Goal: Task Accomplishment & Management: Manage account settings

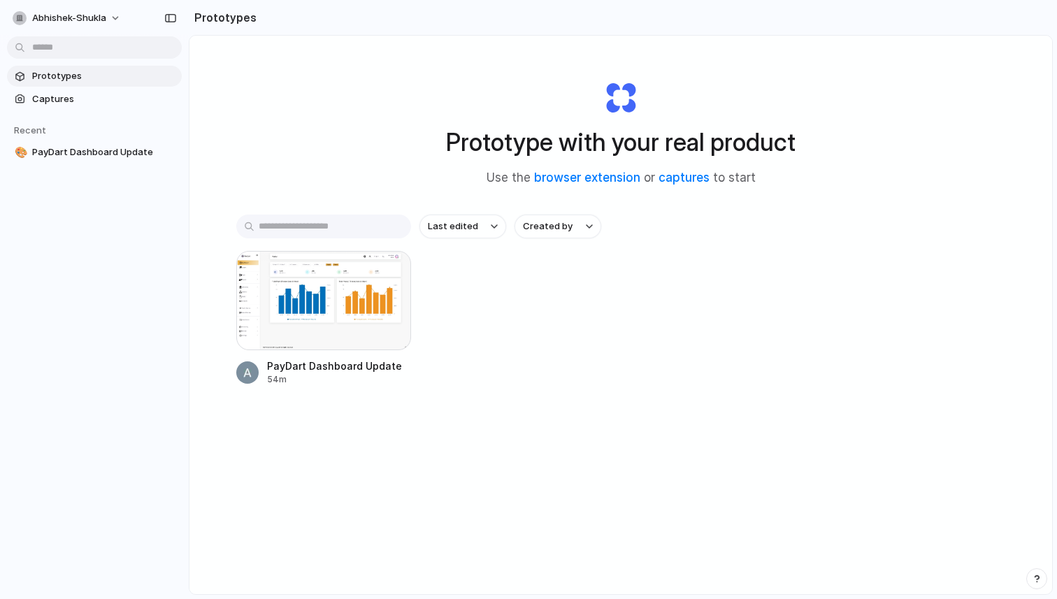
click at [387, 268] on div "button" at bounding box center [390, 271] width 11 height 11
click at [263, 303] on div "Open in new tab Rename Copy link Delete" at bounding box center [528, 299] width 1057 height 599
click at [304, 293] on div at bounding box center [323, 300] width 175 height 99
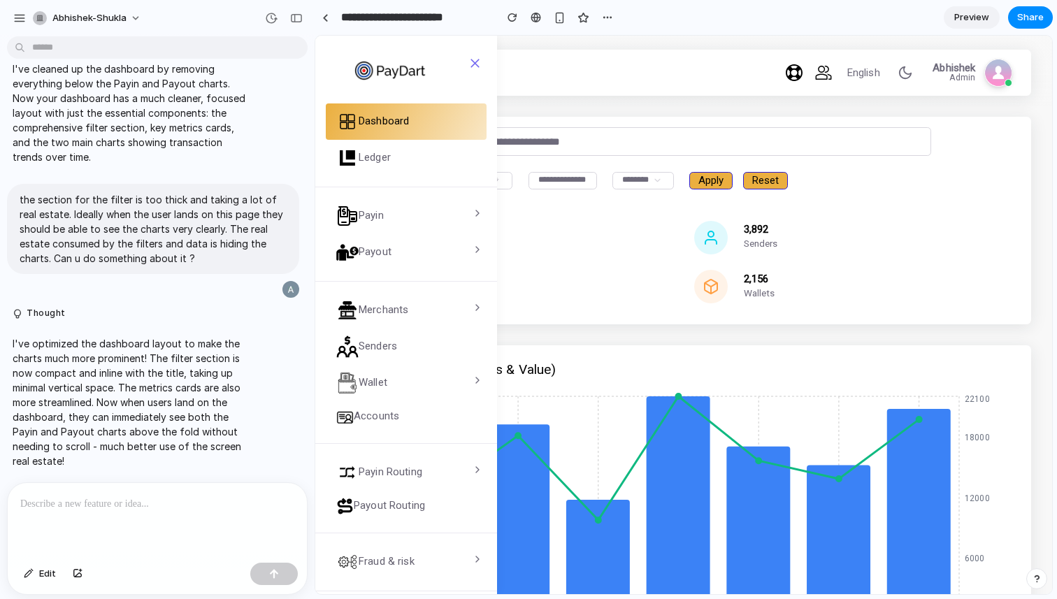
click at [214, 524] on div at bounding box center [157, 520] width 299 height 74
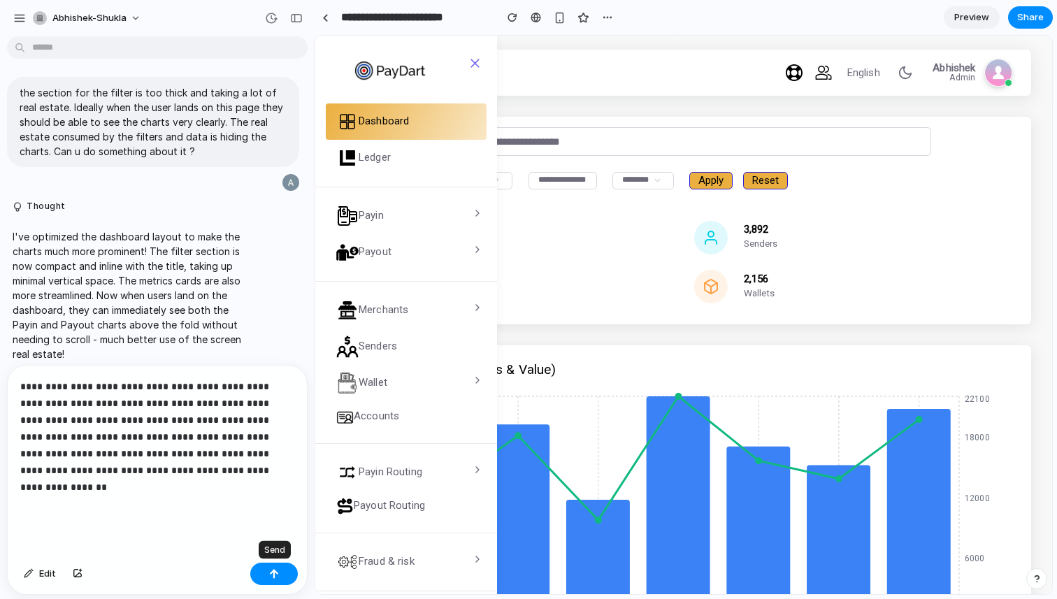
scroll to position [1041, 0]
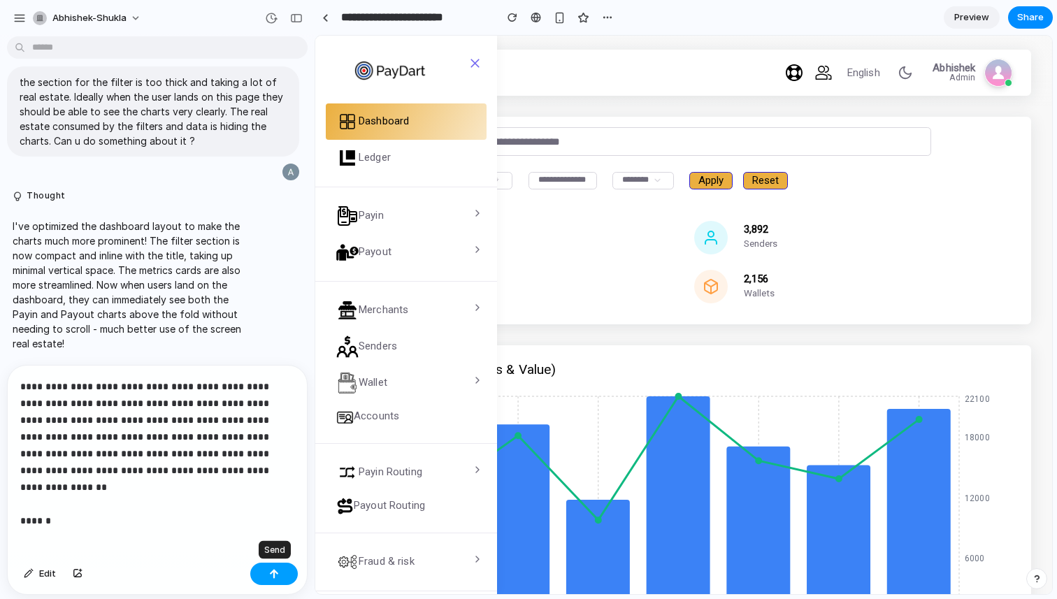
click at [269, 577] on div "button" at bounding box center [274, 574] width 10 height 10
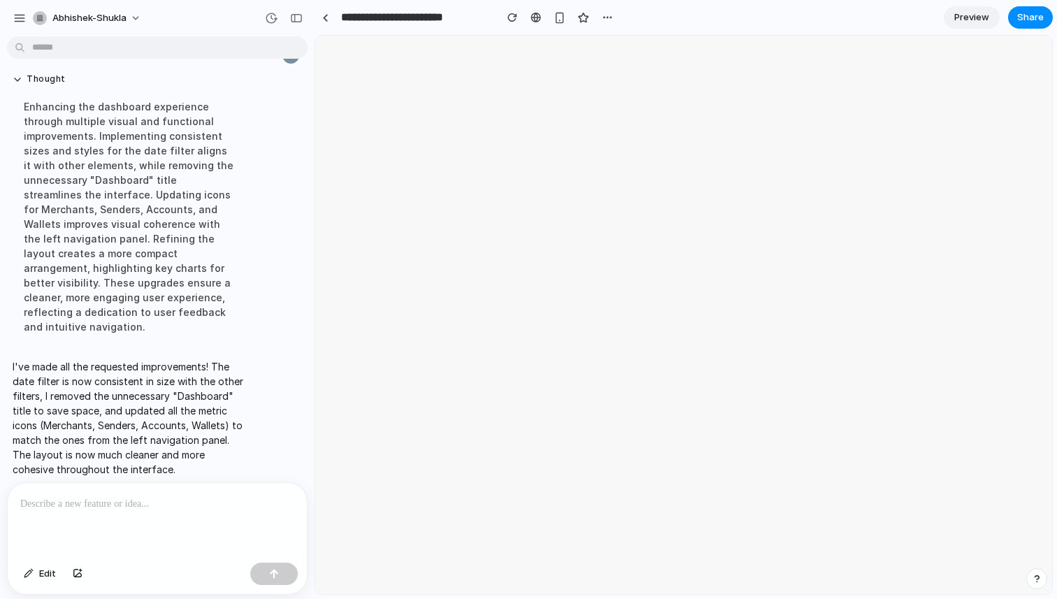
scroll to position [0, 0]
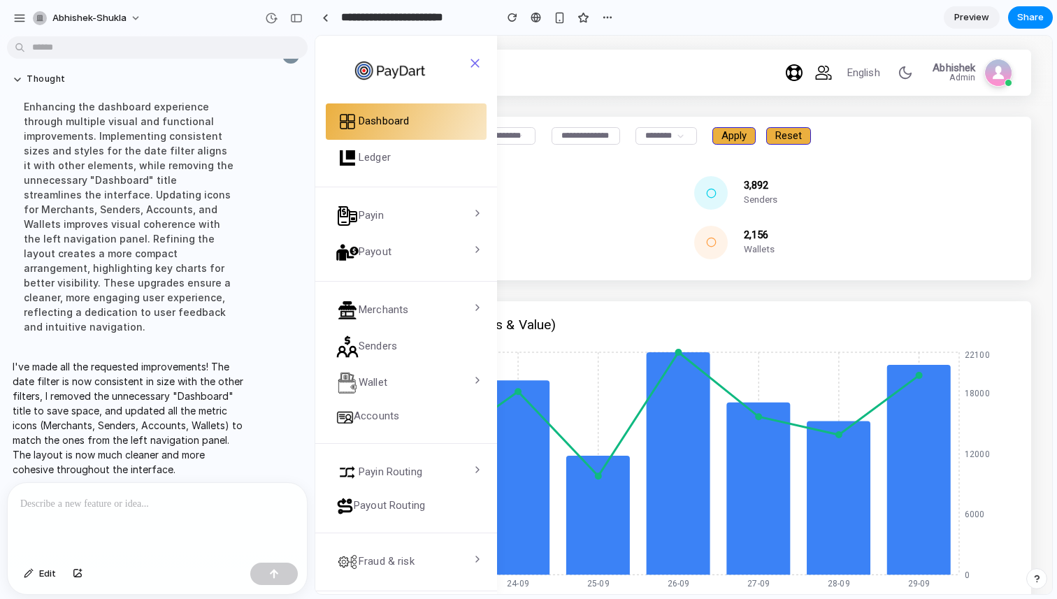
click at [193, 511] on div at bounding box center [157, 520] width 299 height 74
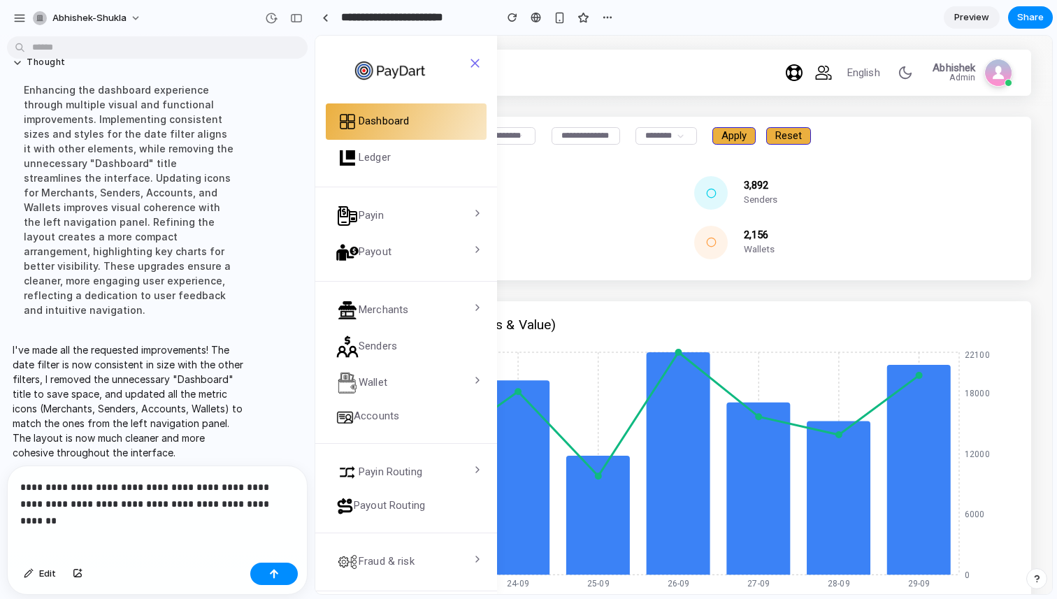
scroll to position [1524, 0]
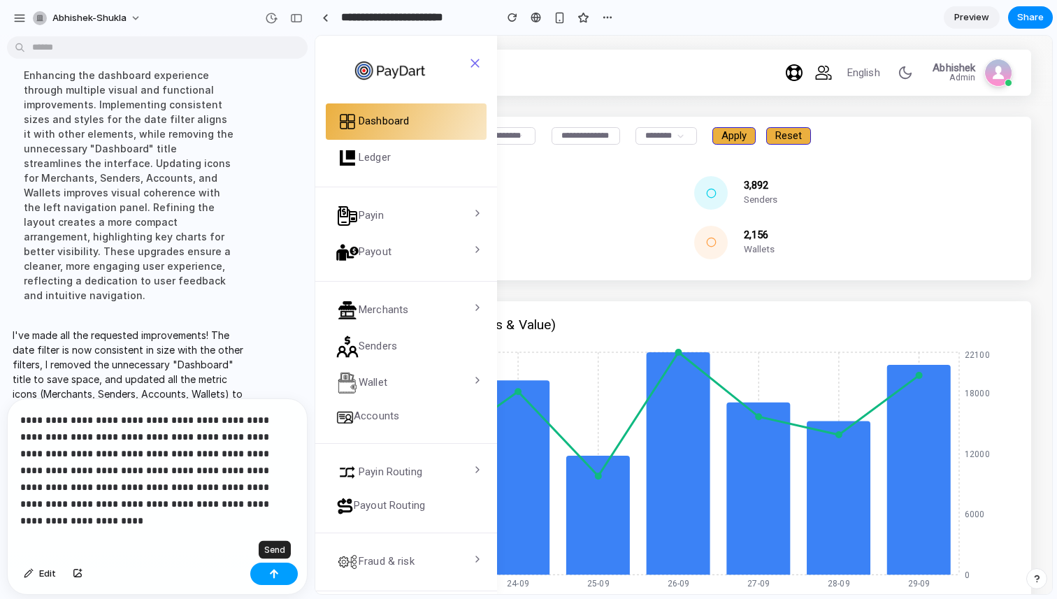
click at [275, 572] on div "button" at bounding box center [274, 574] width 10 height 10
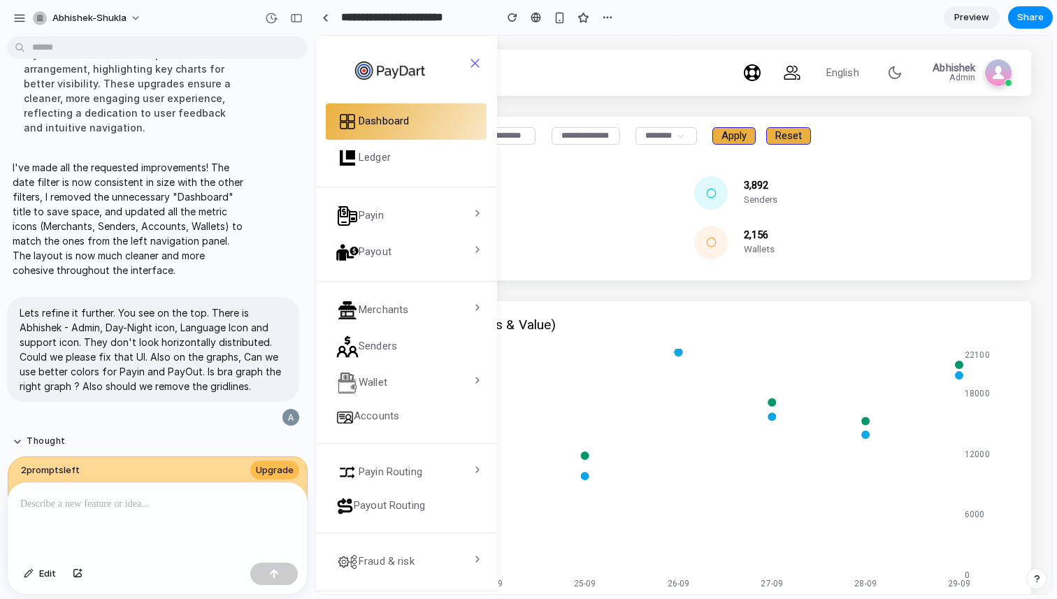
scroll to position [1867, 0]
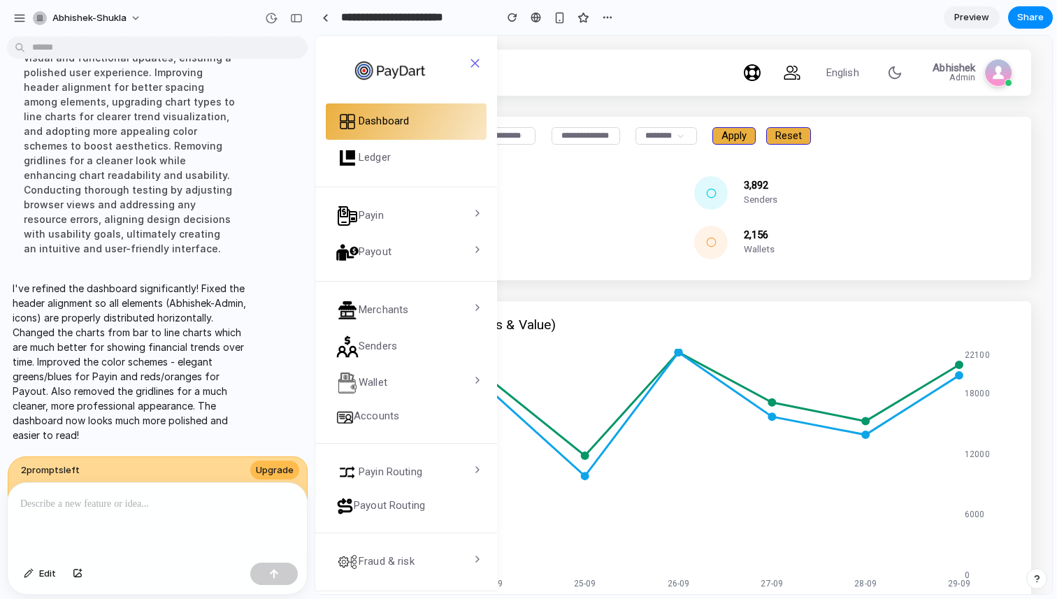
click at [145, 510] on div at bounding box center [157, 520] width 299 height 74
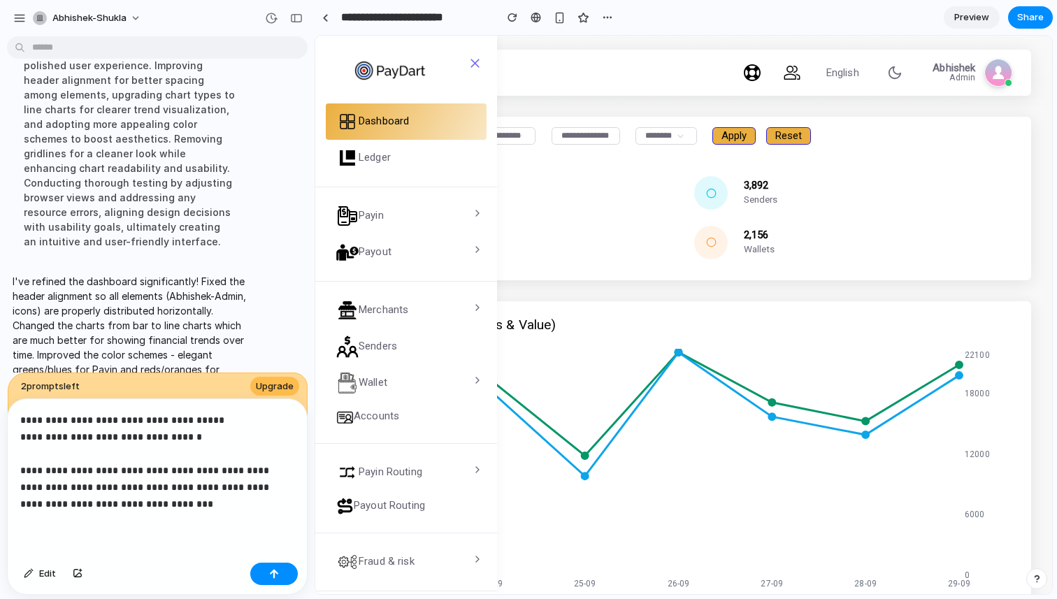
click at [281, 586] on div "Edit" at bounding box center [157, 575] width 299 height 37
click at [277, 575] on div "button" at bounding box center [274, 574] width 10 height 10
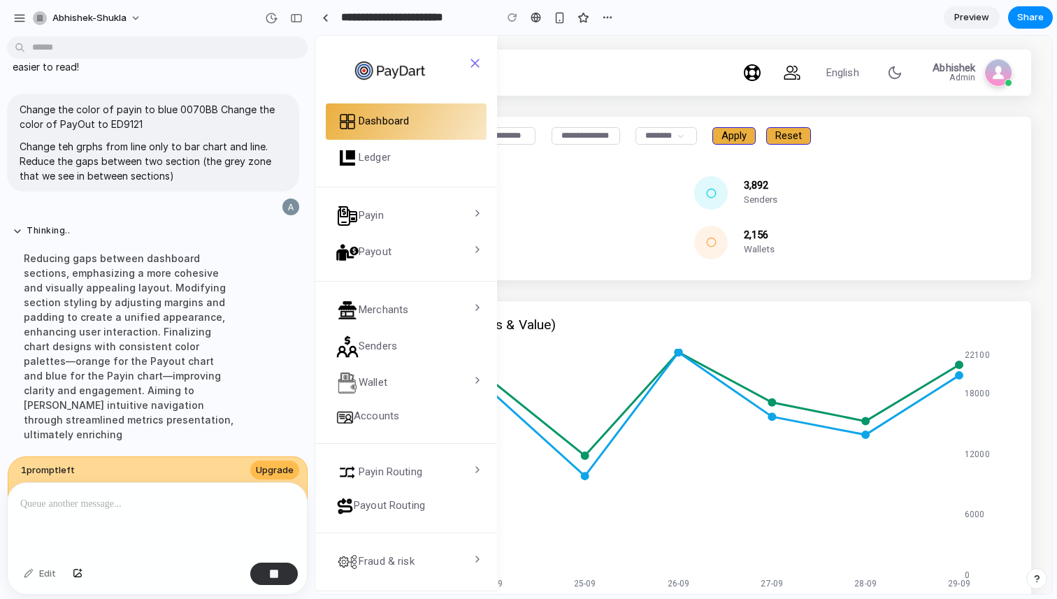
scroll to position [2032, 0]
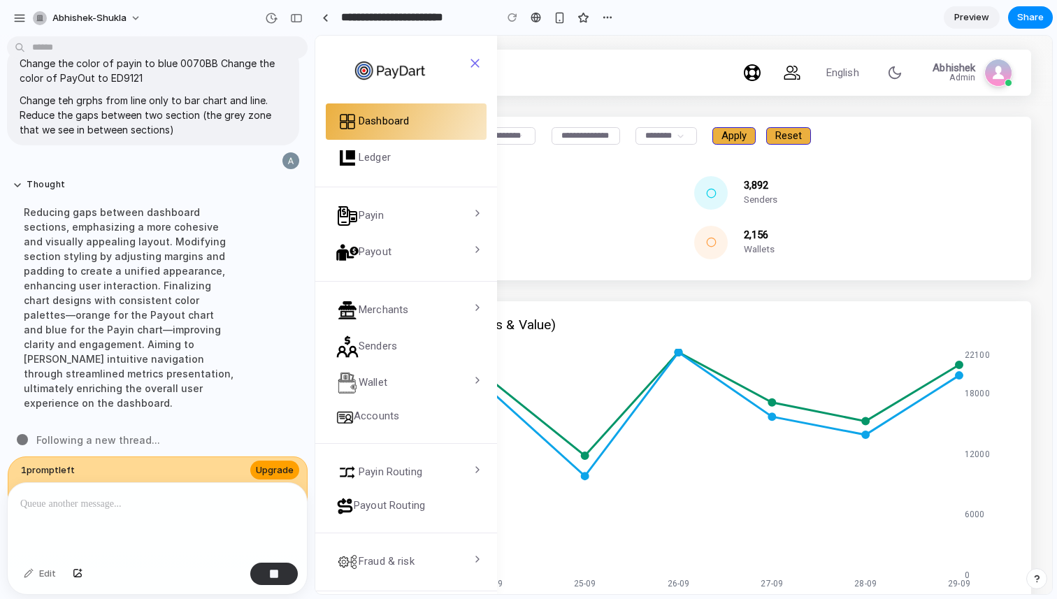
click at [267, 464] on span "Upgrade" at bounding box center [275, 471] width 38 height 14
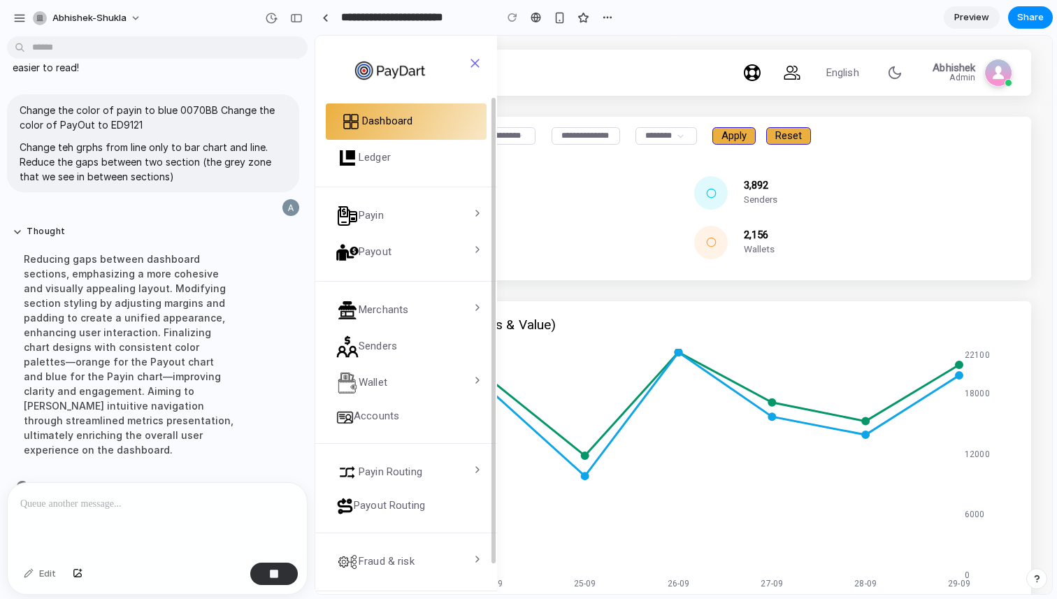
scroll to position [2006, 0]
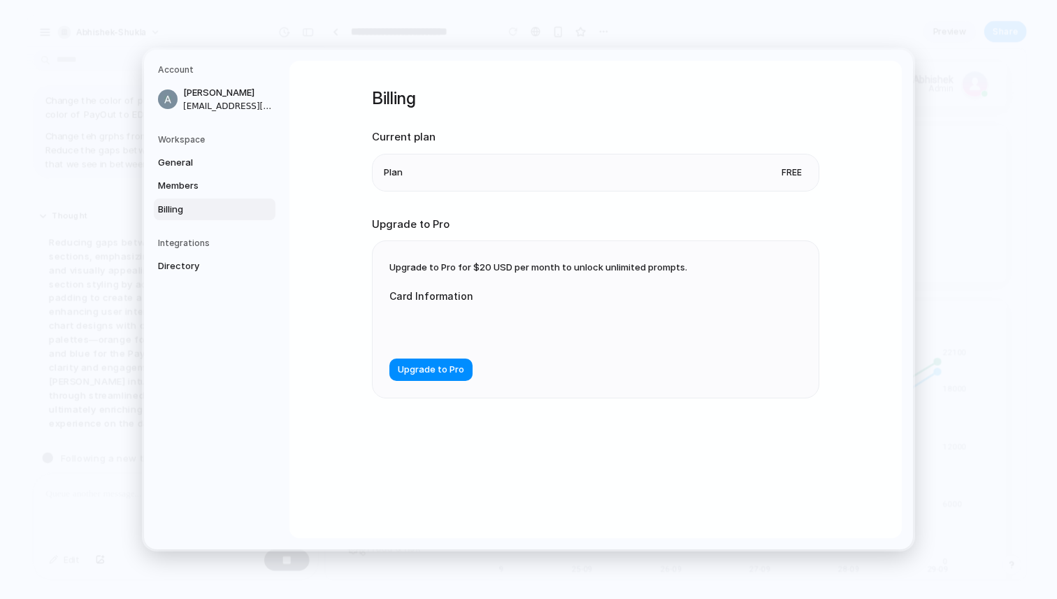
click at [403, 172] on li "Plan Free" at bounding box center [596, 173] width 424 height 36
click at [389, 172] on span "Plan" at bounding box center [393, 173] width 19 height 14
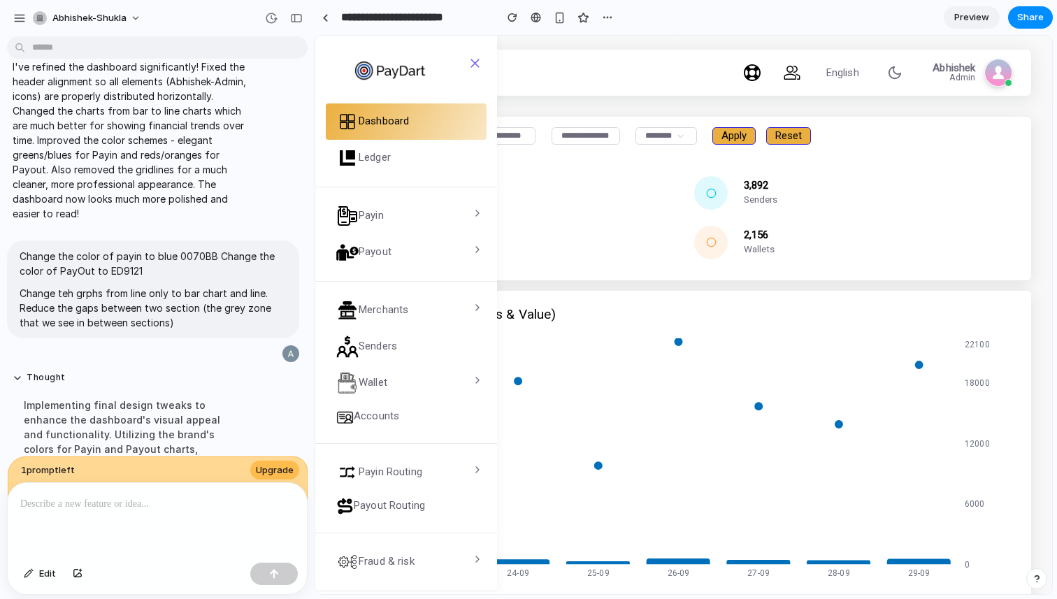
scroll to position [2209, 0]
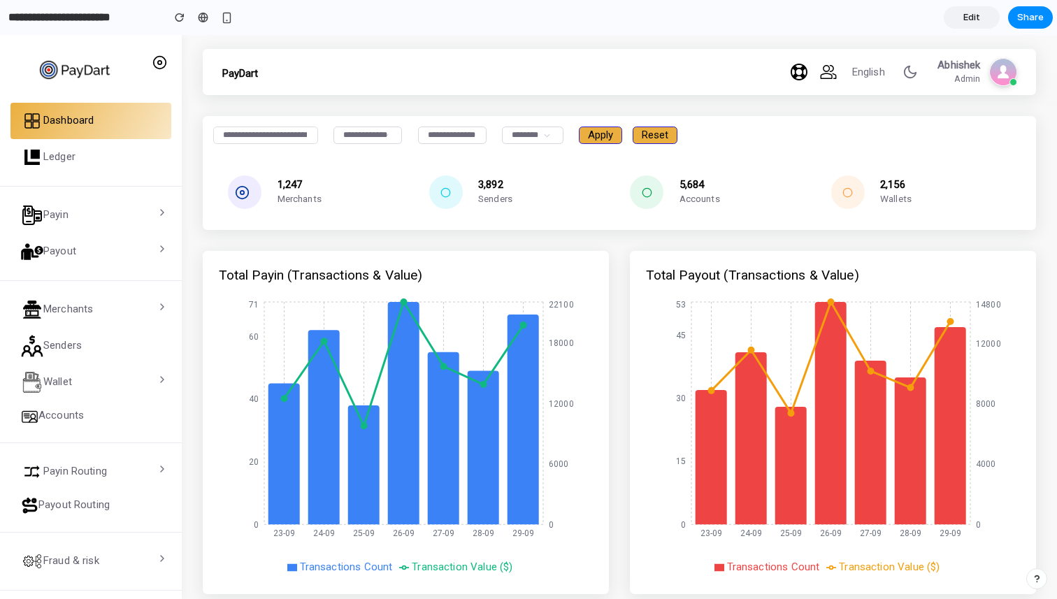
click at [570, 67] on div "PayDart English English عربي Abhishek Admin Settings Logout" at bounding box center [619, 72] width 833 height 45
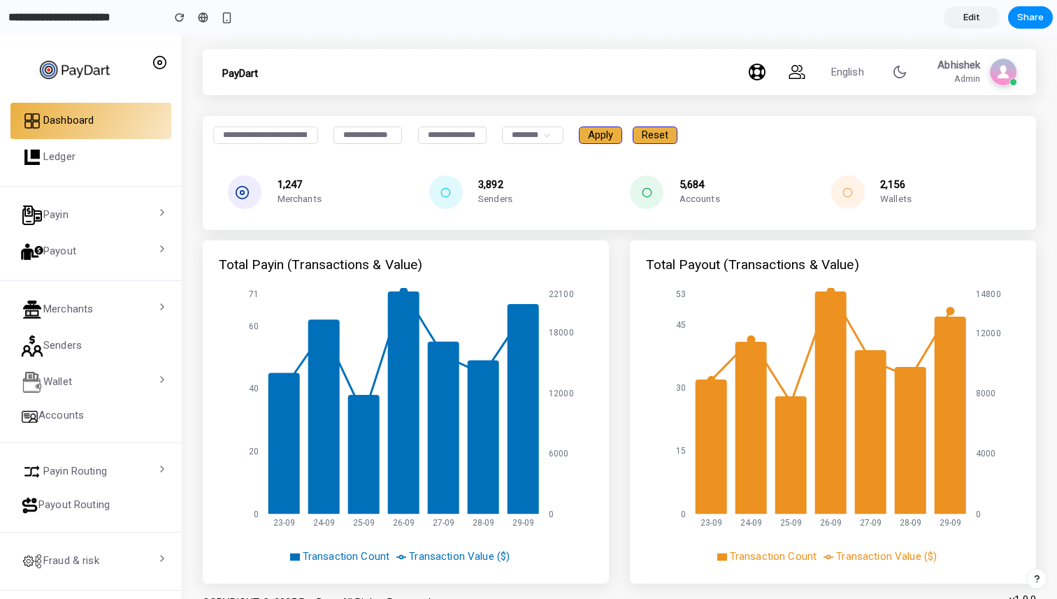
click at [302, 261] on h4 "Total Payin (Transactions & Value)" at bounding box center [321, 265] width 204 height 16
click at [1037, 17] on span "Share" at bounding box center [1030, 17] width 27 height 14
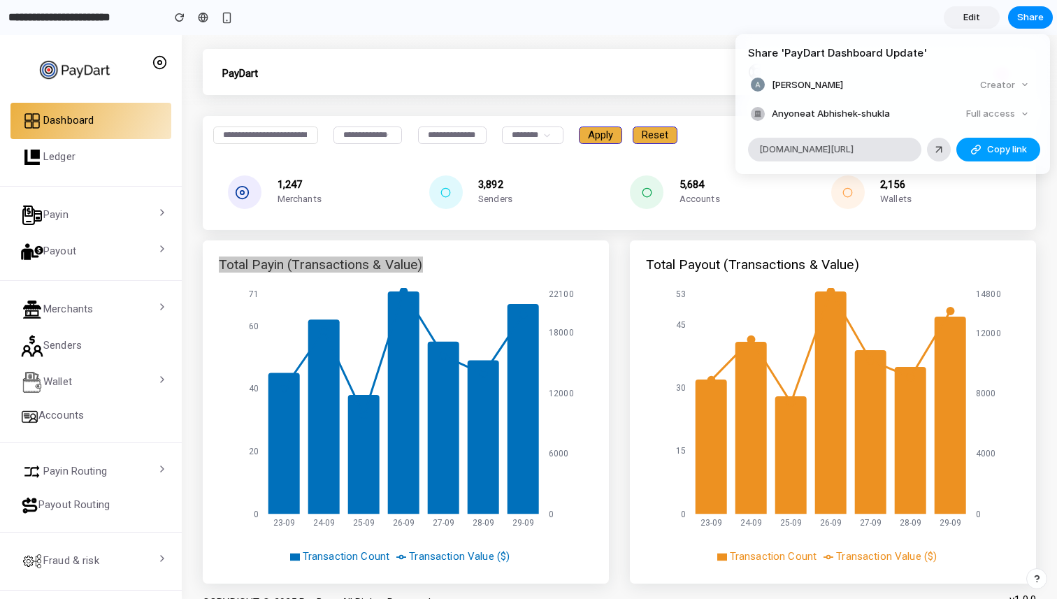
click at [981, 148] on button "Copy link" at bounding box center [998, 150] width 84 height 24
click at [494, 31] on div "Share ' PayDart Dashboard Update ' [PERSON_NAME] Creator Anyone at Abhishek-shu…" at bounding box center [528, 299] width 1057 height 599
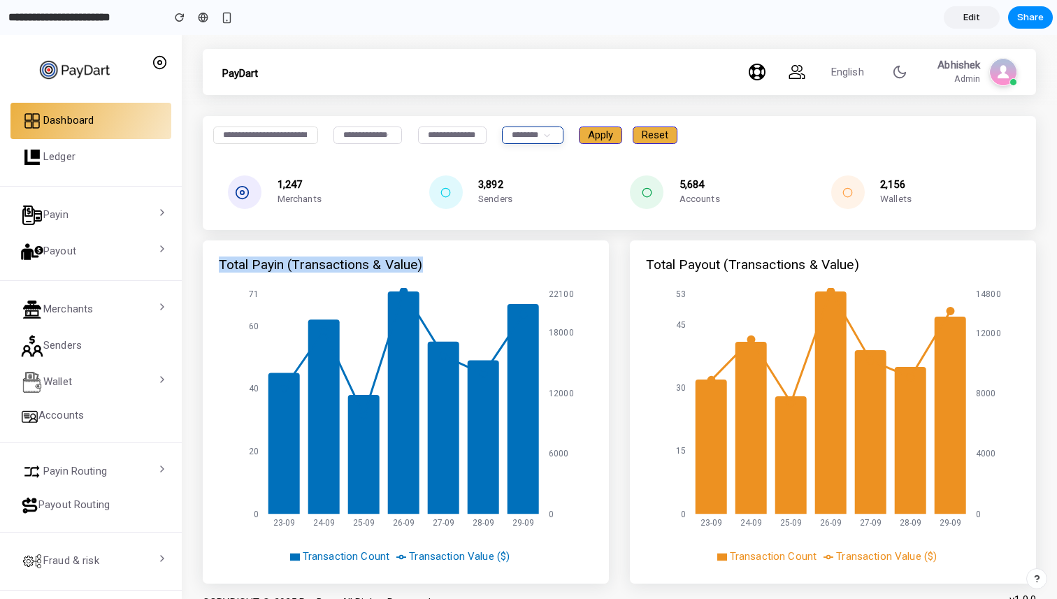
click at [564, 141] on select "**********" at bounding box center [533, 135] width 62 height 17
click at [526, 25] on section "**********" at bounding box center [526, 17] width 1053 height 35
click at [1026, 17] on span "Share" at bounding box center [1030, 17] width 27 height 14
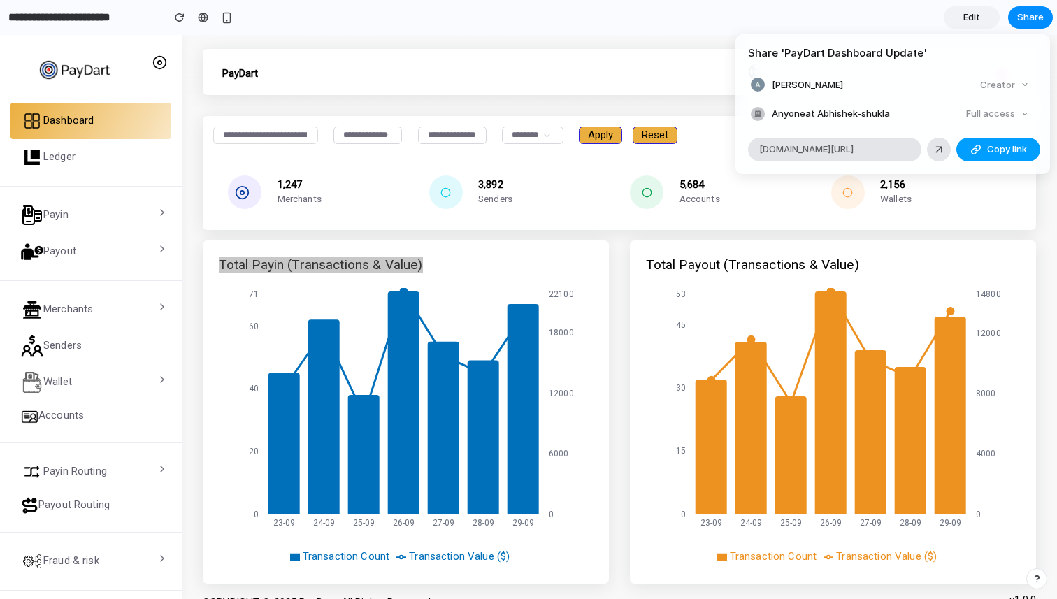
click at [987, 148] on span "Copy link" at bounding box center [1007, 150] width 40 height 14
click at [643, 13] on div "Share ' PayDart Dashboard Update ' [PERSON_NAME] Creator Anyone at Abhishek-shu…" at bounding box center [528, 299] width 1057 height 599
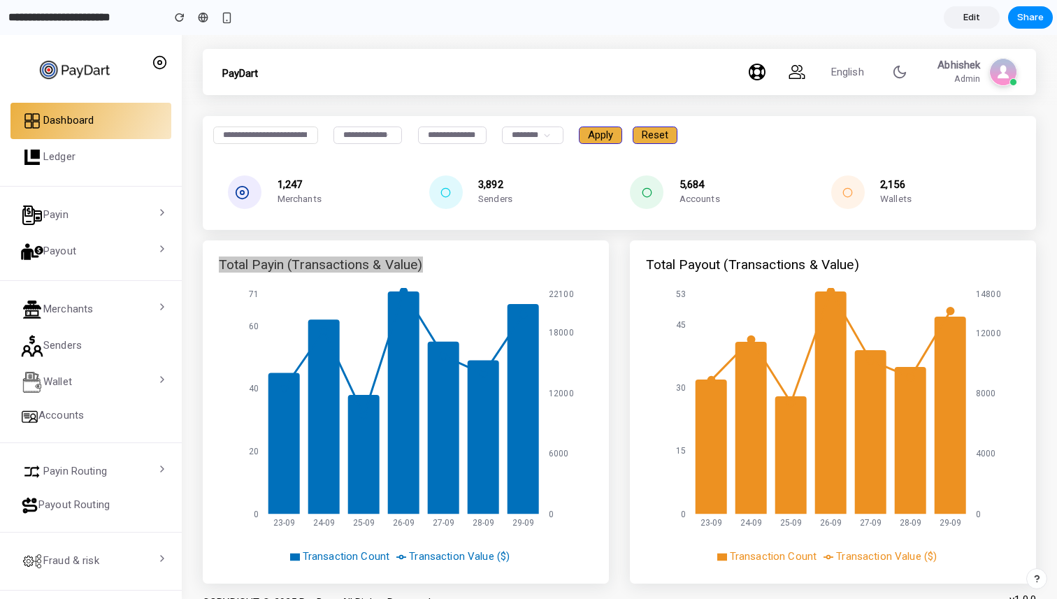
click at [971, 15] on span "Edit" at bounding box center [971, 17] width 17 height 14
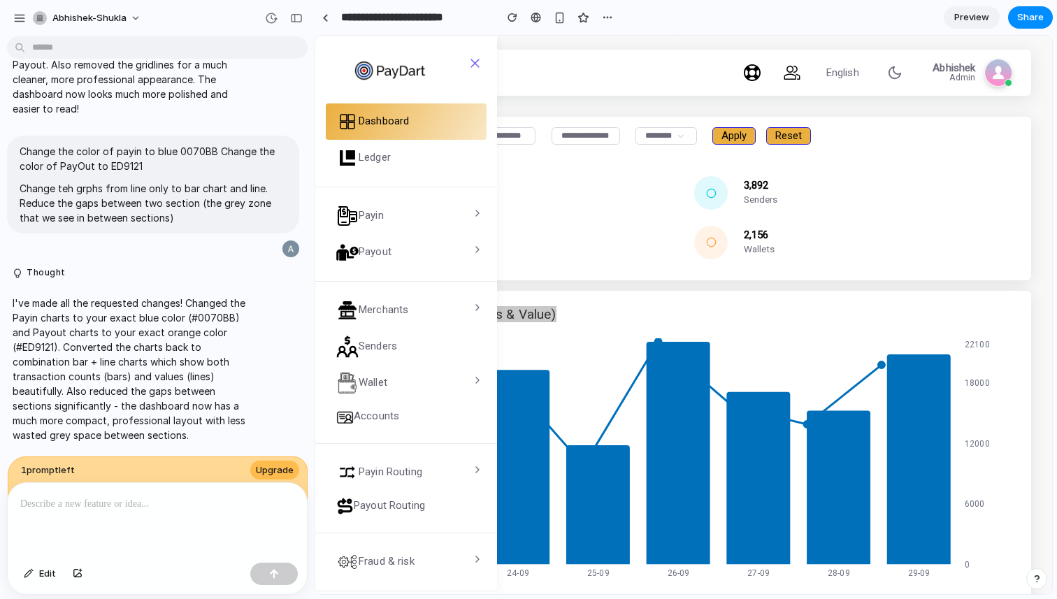
scroll to position [1966, 0]
click at [971, 15] on span "Preview" at bounding box center [971, 17] width 35 height 14
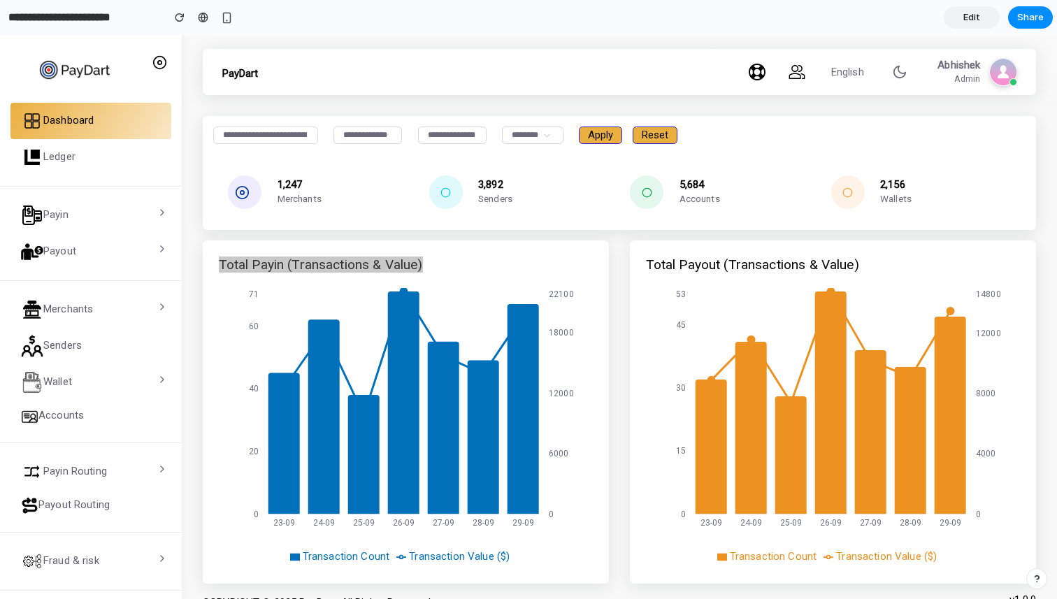
click at [962, 21] on link "Edit" at bounding box center [972, 17] width 56 height 22
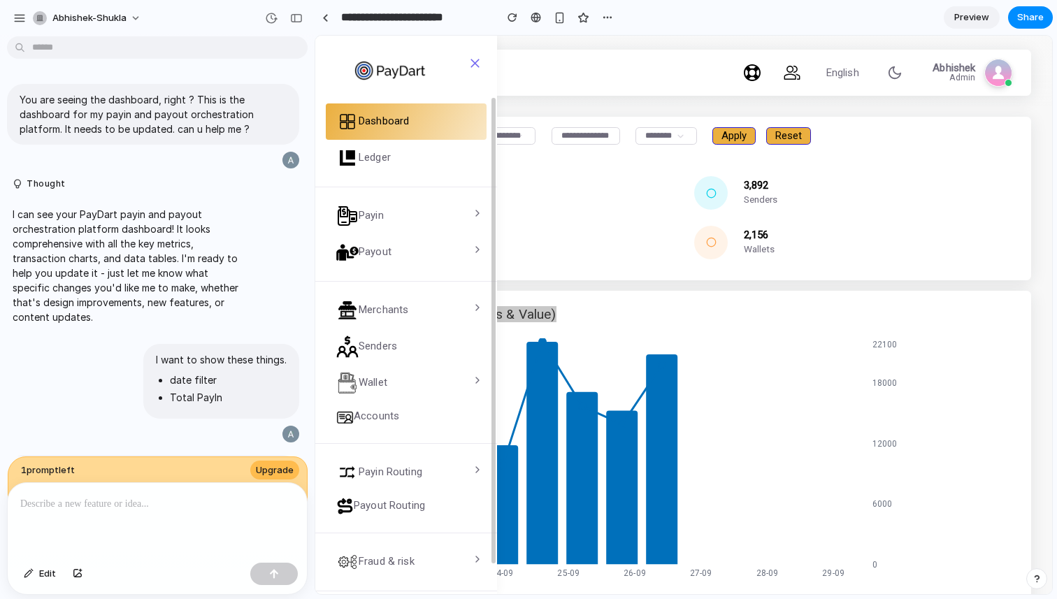
scroll to position [1966, 0]
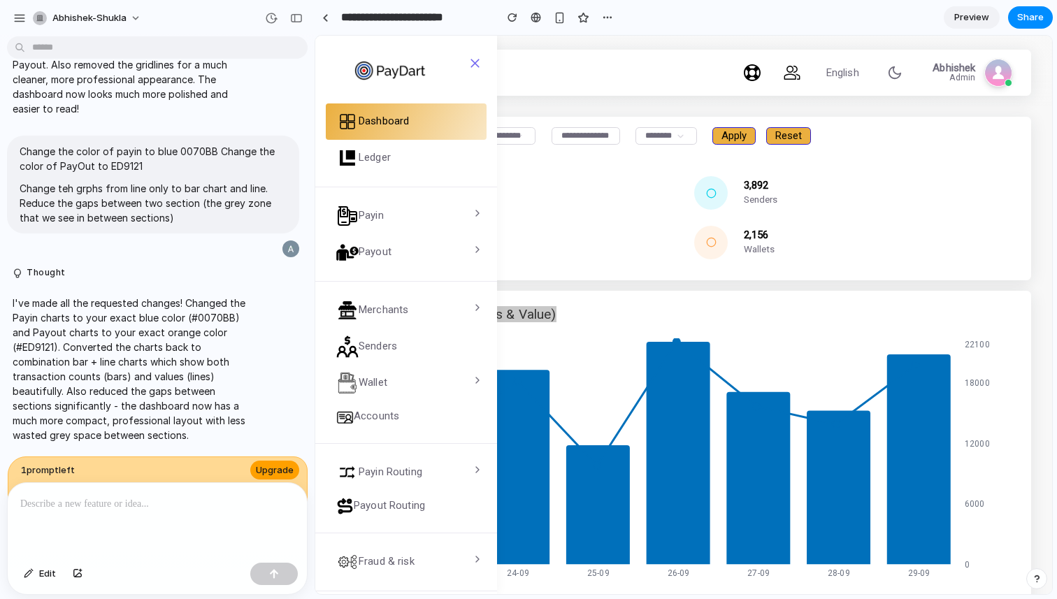
click at [282, 467] on span "Upgrade" at bounding box center [275, 471] width 38 height 14
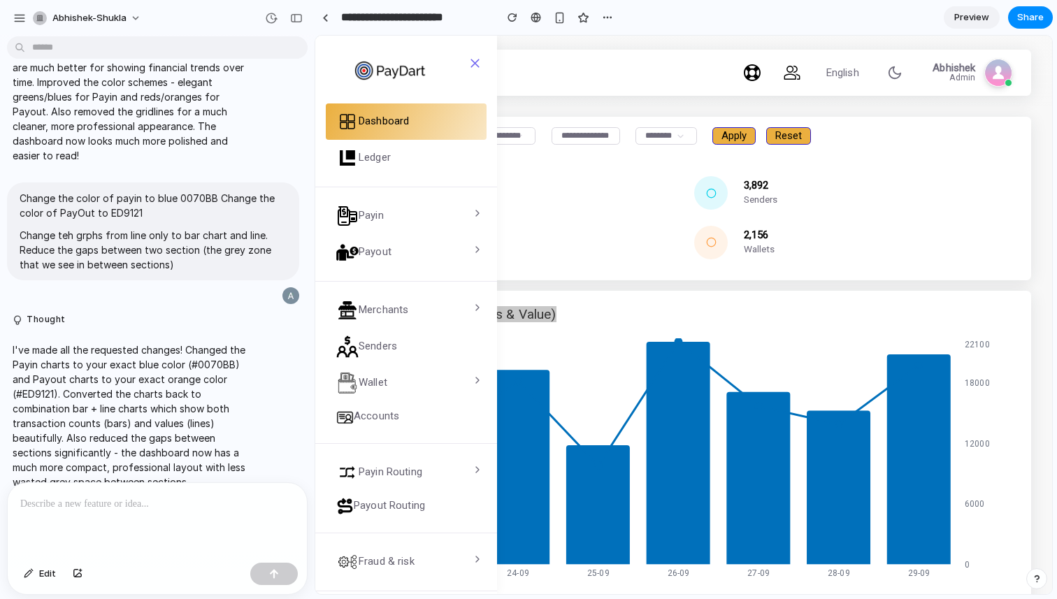
scroll to position [1939, 0]
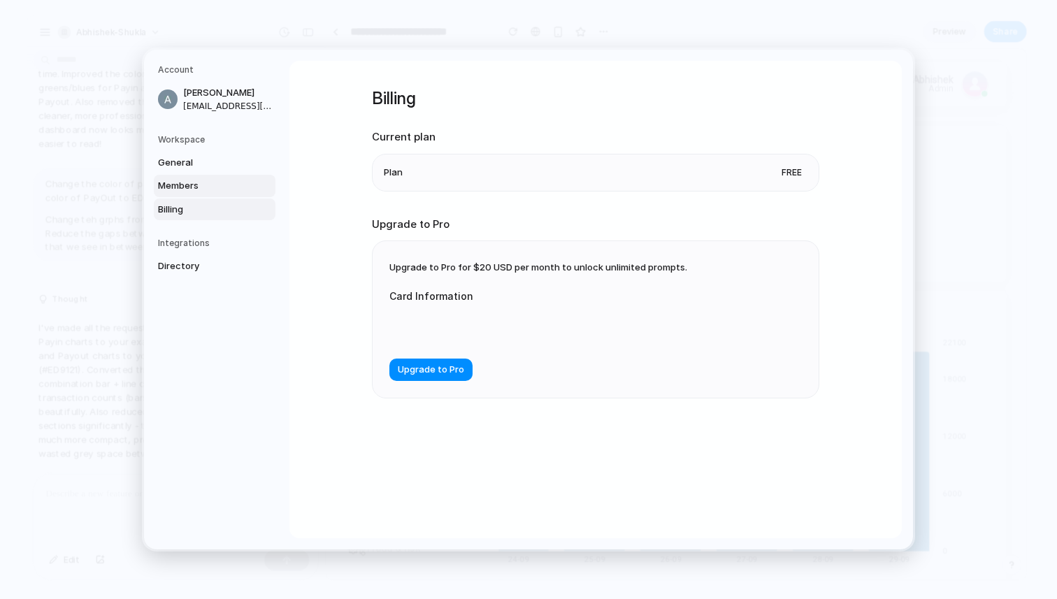
click at [189, 188] on span "Members" at bounding box center [202, 186] width 89 height 14
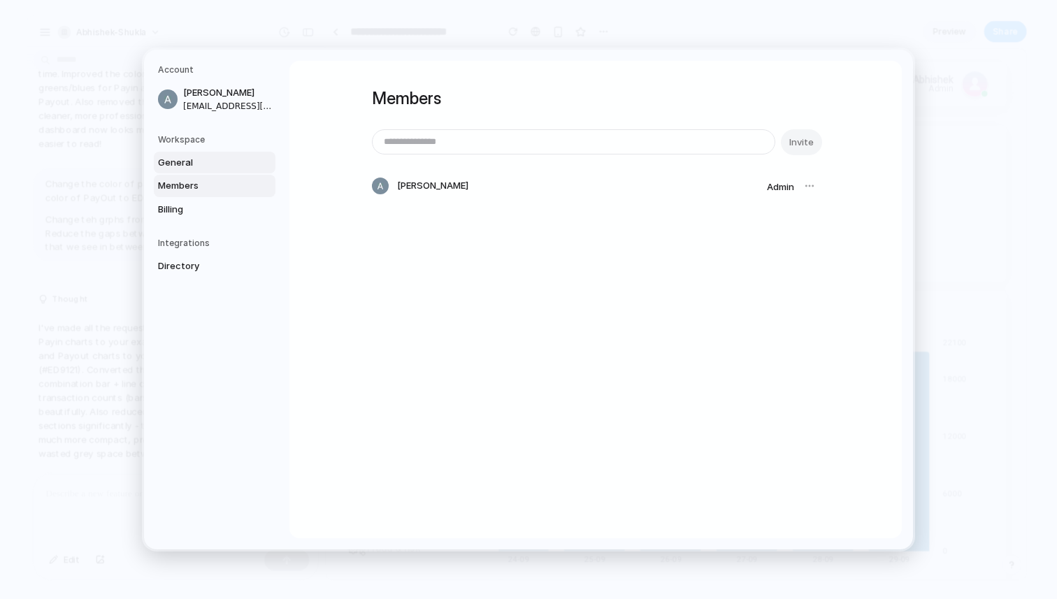
click at [185, 159] on span "General" at bounding box center [202, 163] width 89 height 14
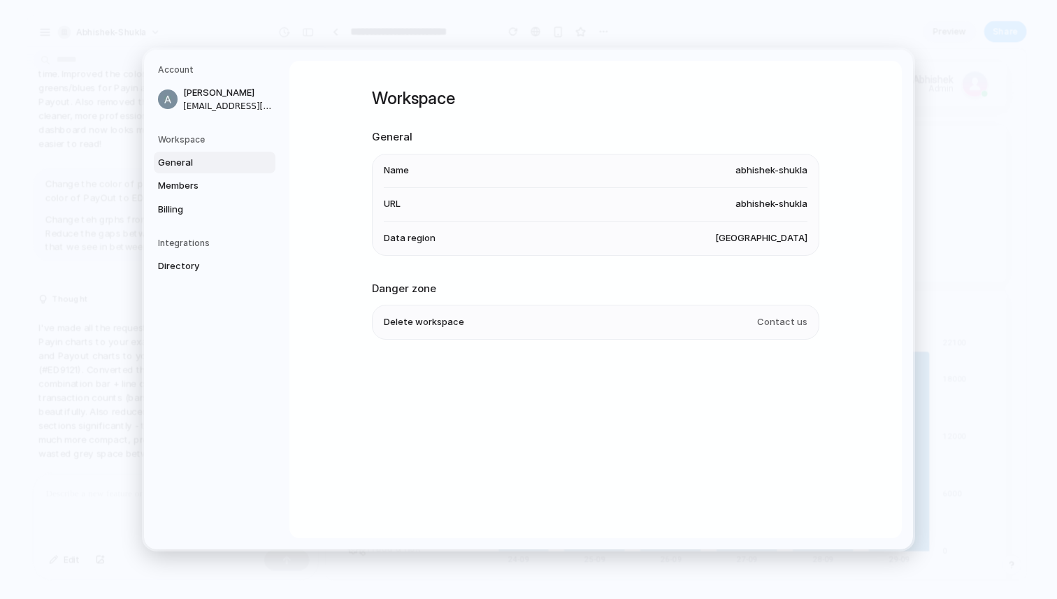
click at [182, 138] on h5 "Workspace" at bounding box center [216, 140] width 117 height 13
click at [187, 136] on h5 "Workspace" at bounding box center [216, 140] width 117 height 13
click at [172, 244] on h5 "Integrations" at bounding box center [216, 243] width 117 height 13
click at [178, 271] on span "Directory" at bounding box center [202, 266] width 89 height 14
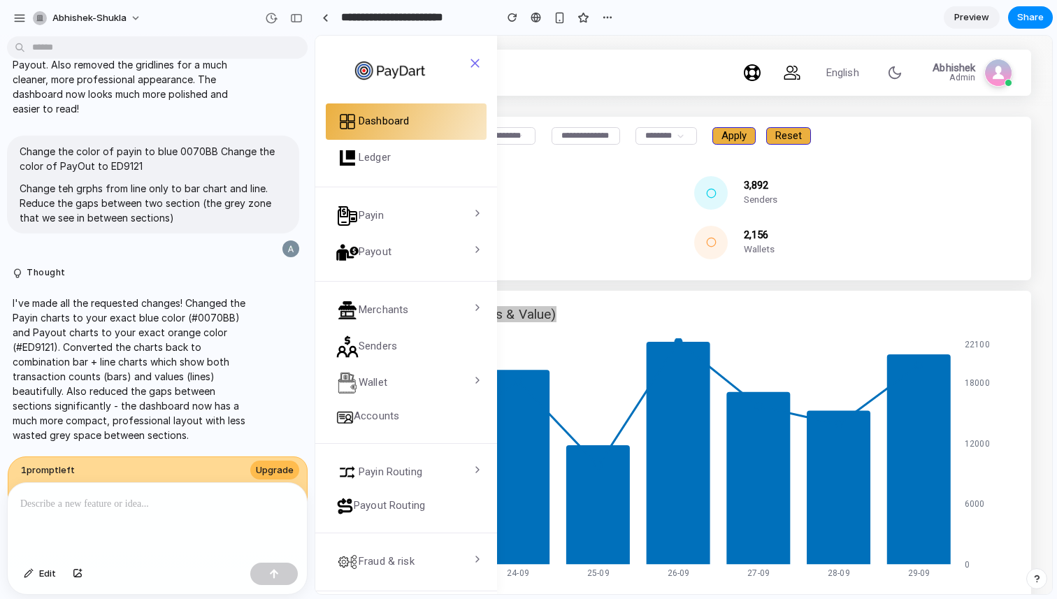
scroll to position [1966, 0]
